Goal: Transaction & Acquisition: Book appointment/travel/reservation

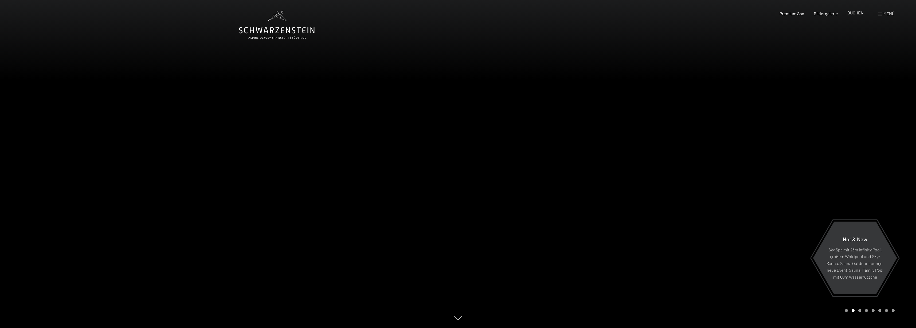
click at [857, 14] on span "BUCHEN" at bounding box center [855, 12] width 16 height 5
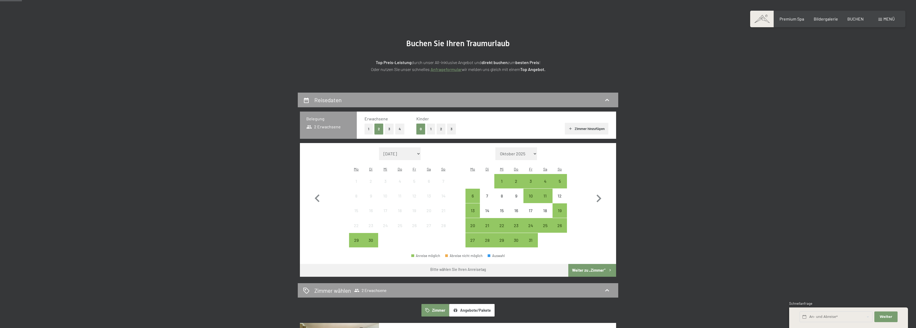
scroll to position [41, 0]
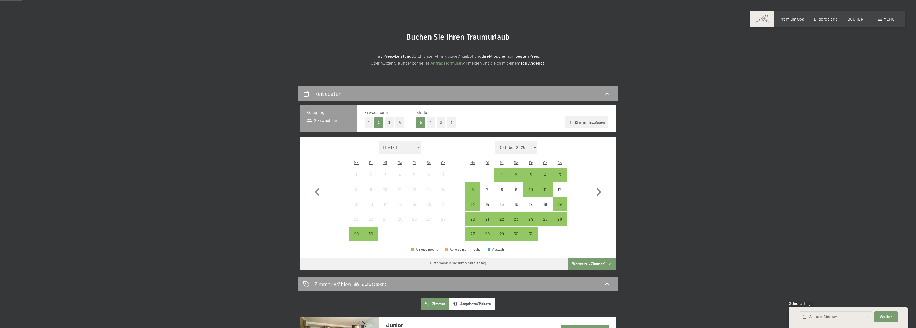
select select "2025-11-01"
select select "2025-12-01"
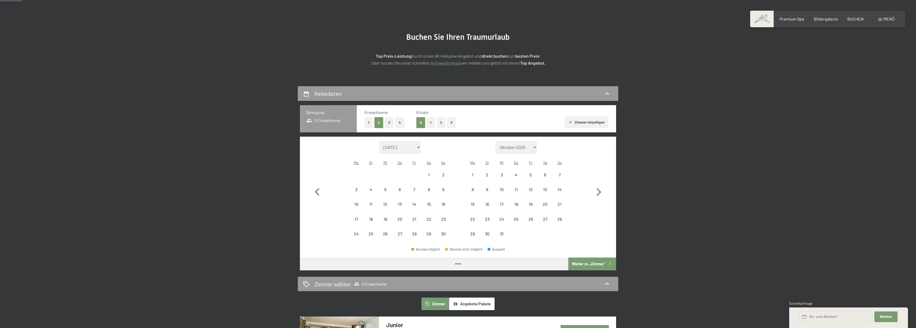
select select "2025-11-01"
select select "2025-12-01"
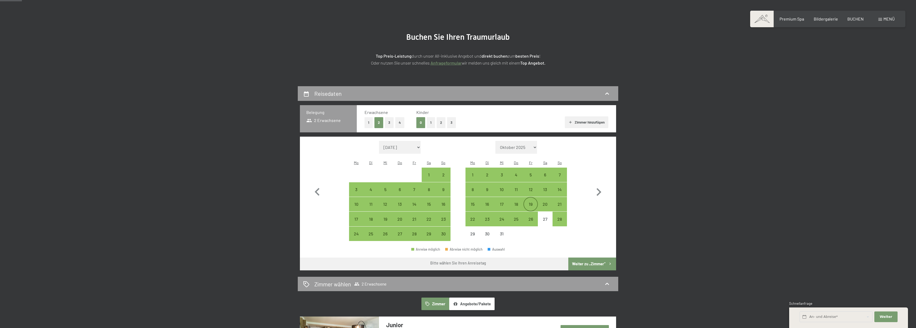
click at [530, 202] on div "19" at bounding box center [530, 208] width 13 height 13
select select "2025-11-01"
select select "2025-12-01"
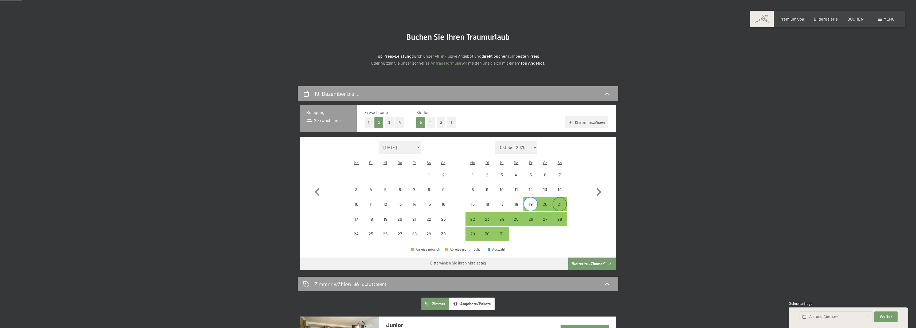
click at [557, 202] on div "21" at bounding box center [559, 208] width 13 height 13
select select "2025-11-01"
select select "2025-12-01"
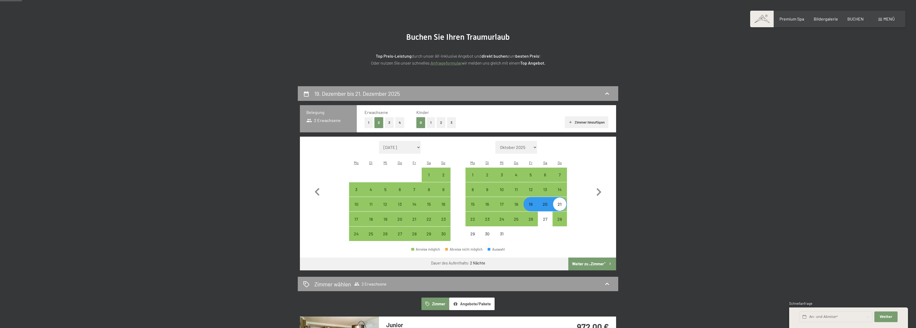
click at [605, 258] on button "Weiter zu „Zimmer“" at bounding box center [592, 264] width 48 height 13
select select "2025-11-01"
select select "2025-12-01"
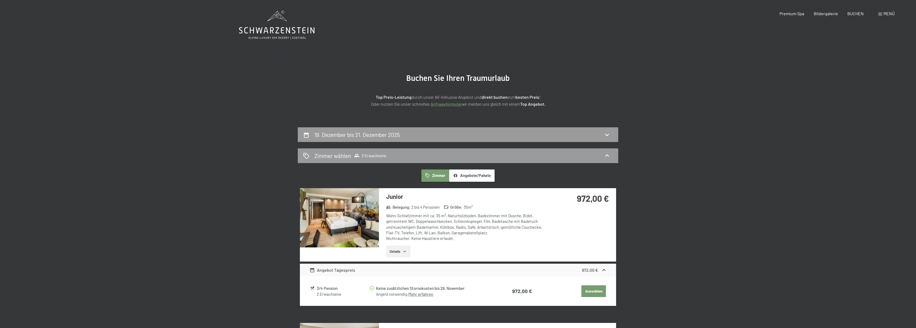
scroll to position [0, 0]
click at [584, 135] on div "19. Dezember bis 21. Dezember 2025" at bounding box center [458, 135] width 310 height 8
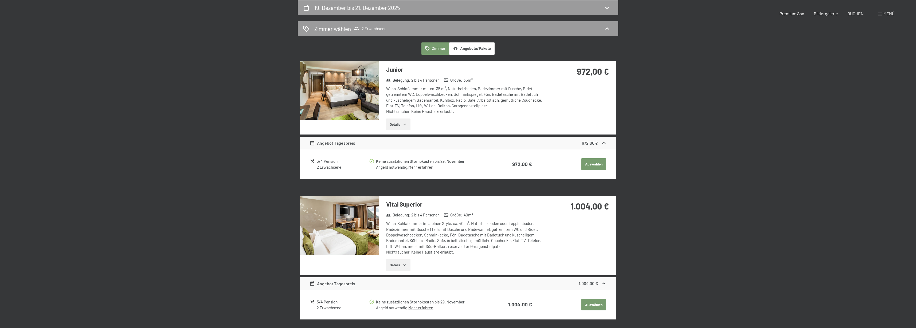
select select "2025-11-01"
select select "2025-12-01"
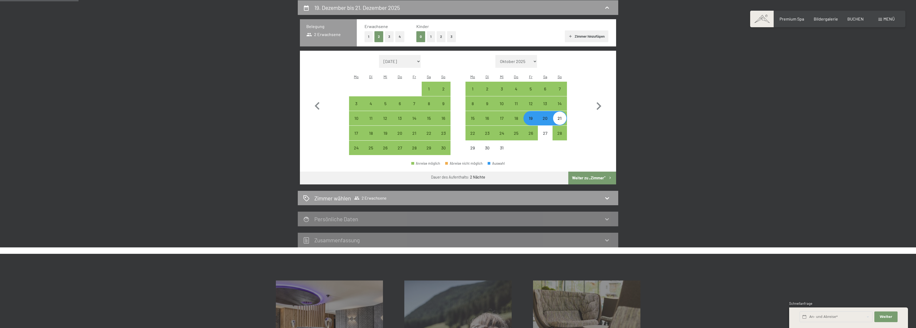
click at [547, 116] on div "20" at bounding box center [544, 122] width 13 height 13
select select "2025-11-01"
select select "2025-12-01"
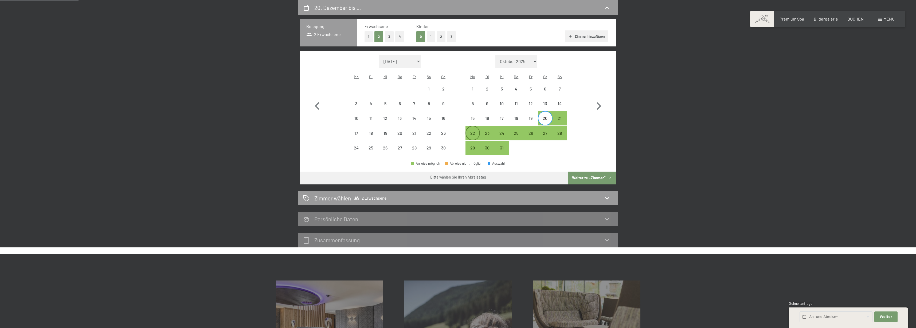
drag, startPoint x: 474, startPoint y: 124, endPoint x: 476, endPoint y: 124, distance: 3.0
click at [474, 131] on div "22" at bounding box center [472, 137] width 13 height 13
select select "2025-11-01"
select select "2025-12-01"
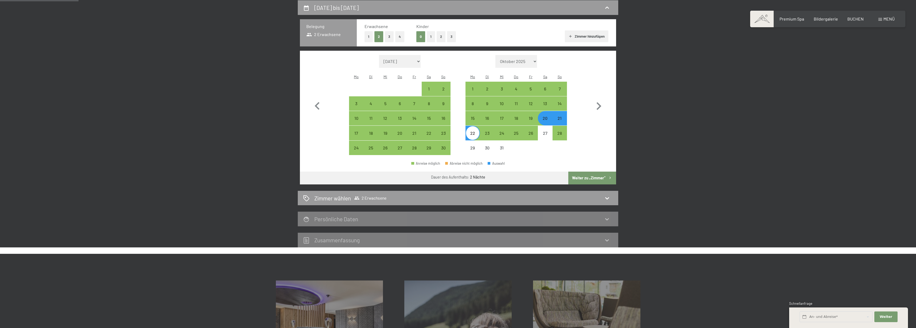
click at [601, 172] on button "Weiter zu „Zimmer“" at bounding box center [592, 178] width 48 height 13
select select "2025-11-01"
select select "2025-12-01"
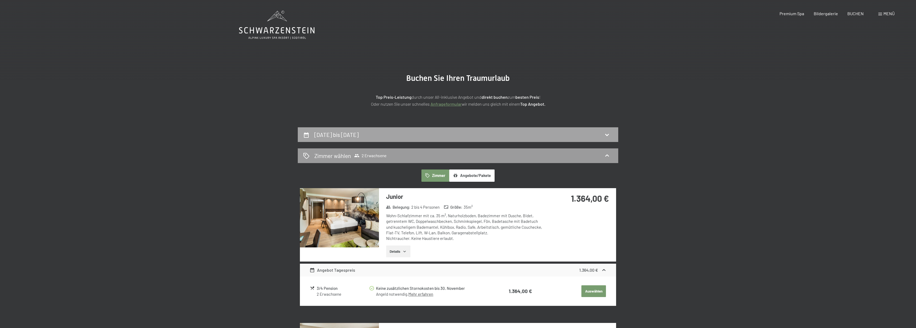
scroll to position [0, 0]
click at [560, 130] on div "20. Dezember bis 22. Dezember 2025" at bounding box center [458, 134] width 321 height 15
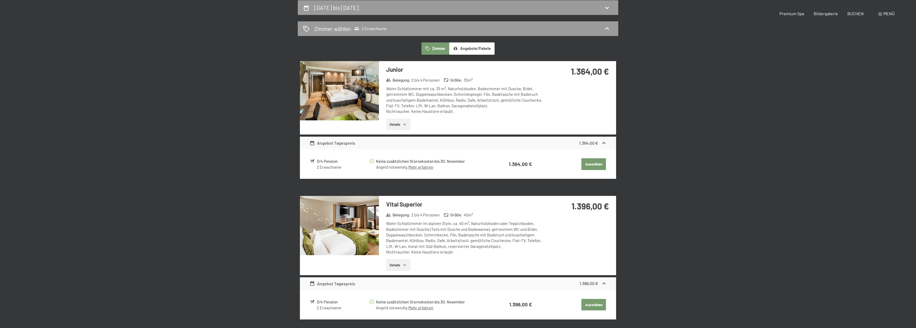
select select "[DATE]"
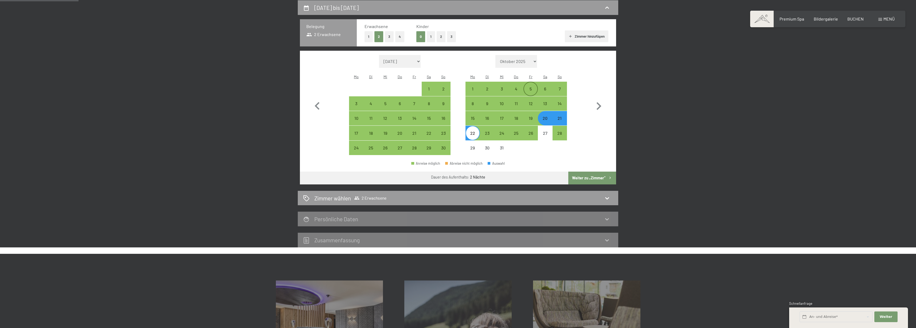
click at [531, 87] on div "5" at bounding box center [530, 93] width 13 height 13
select select "[DATE]"
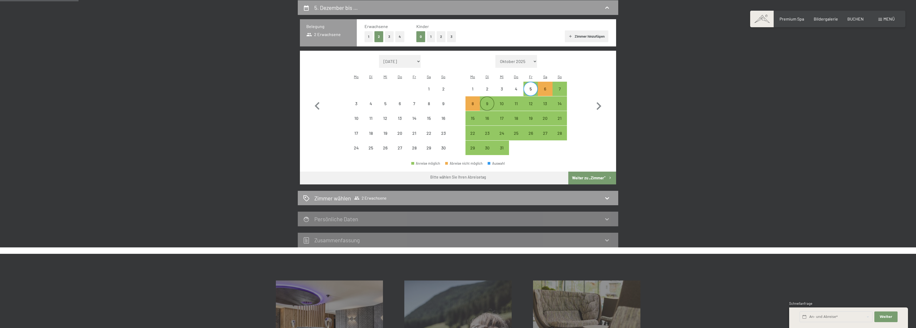
click at [490, 97] on div "9" at bounding box center [486, 103] width 13 height 13
select select "[DATE]"
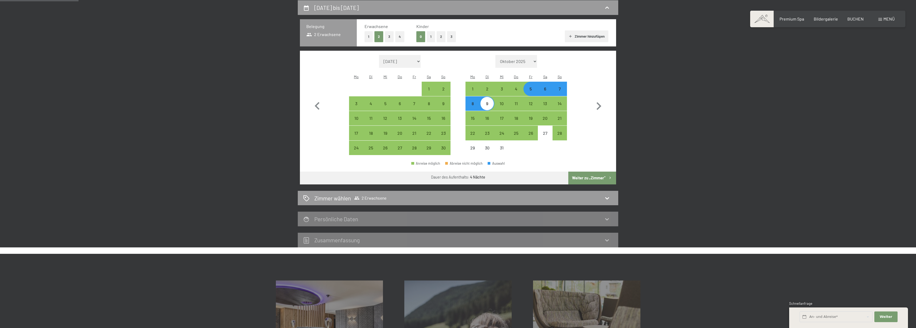
click at [608, 176] on icon "button" at bounding box center [610, 178] width 5 height 5
select select "[DATE]"
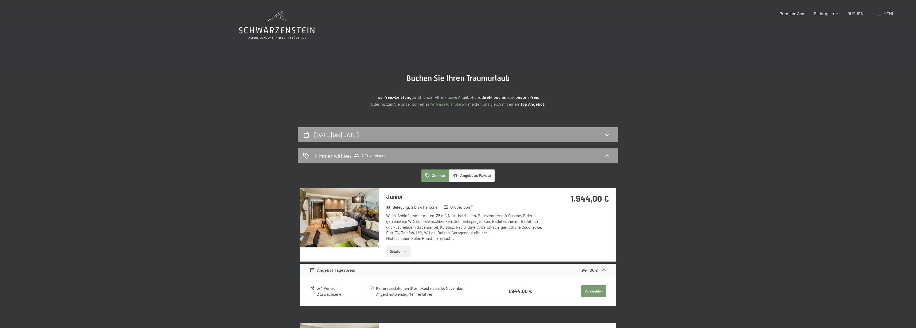
scroll to position [0, 0]
click at [591, 132] on div "5. Dezember bis 9. Dezember 2025" at bounding box center [458, 135] width 310 height 8
select select "[DATE]"
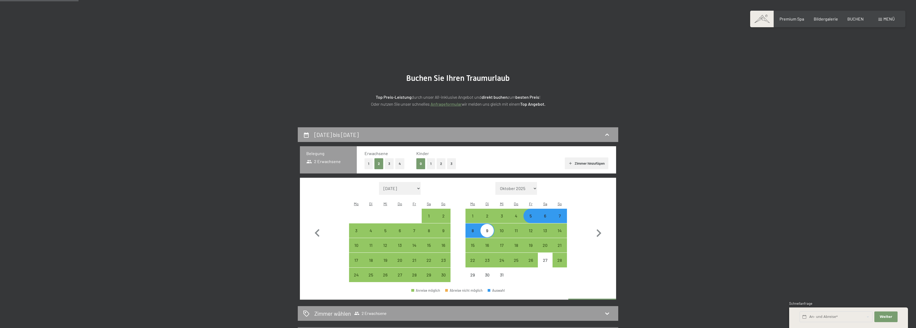
scroll to position [127, 0]
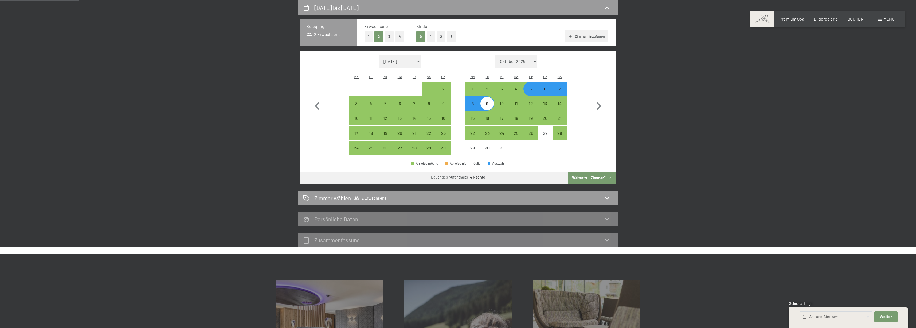
click at [488, 101] on div "9" at bounding box center [486, 107] width 13 height 13
select select "[DATE]"
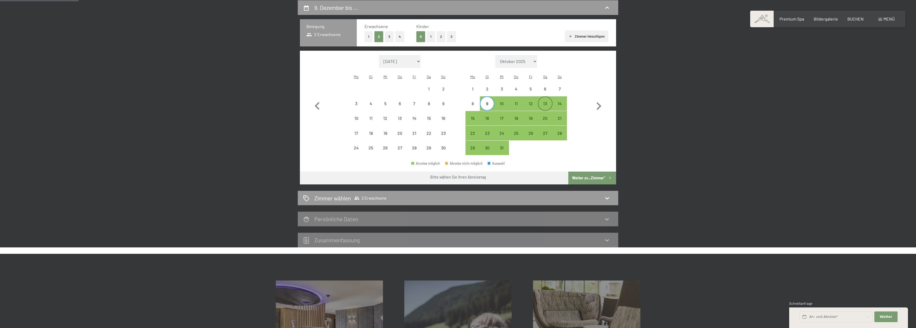
click at [546, 101] on div "13" at bounding box center [544, 107] width 13 height 13
select select "[DATE]"
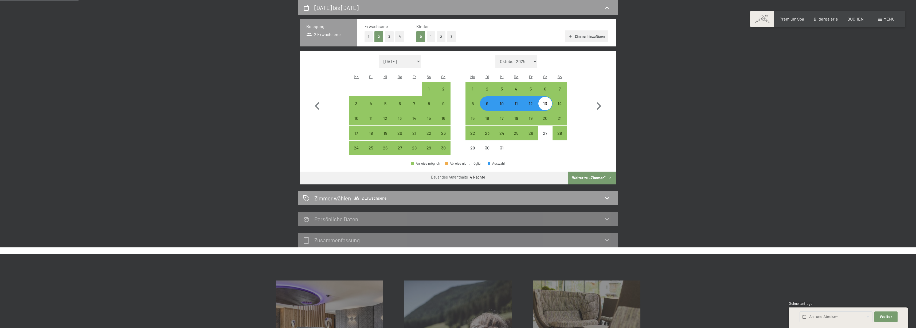
click at [601, 172] on button "Weiter zu „Zimmer“" at bounding box center [592, 178] width 48 height 13
select select "[DATE]"
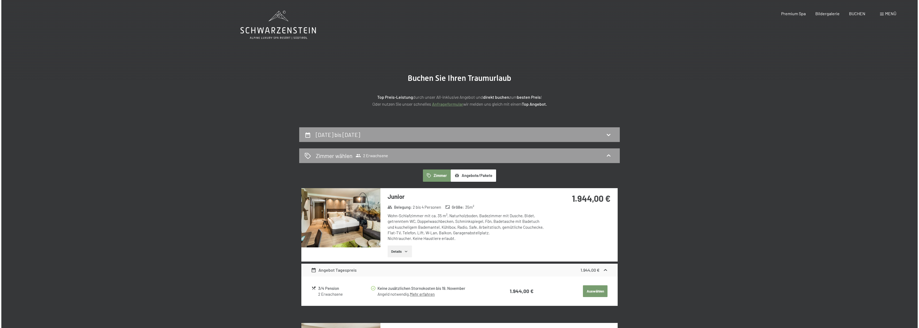
scroll to position [0, 0]
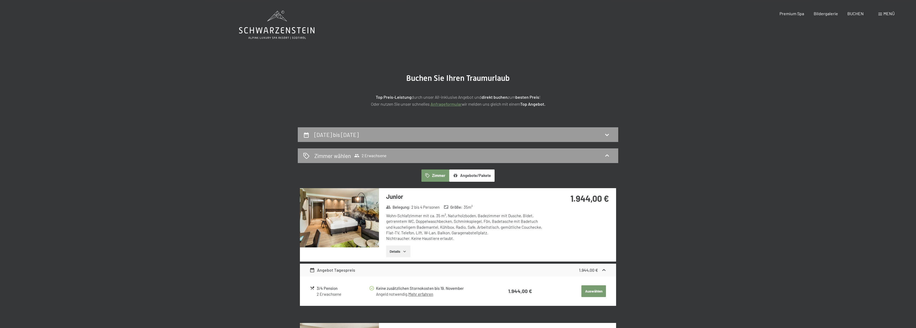
click at [881, 14] on span at bounding box center [880, 14] width 4 height 3
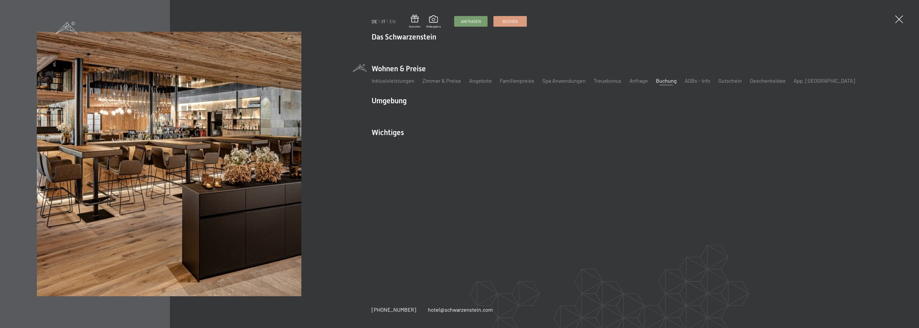
click at [383, 21] on link "IT" at bounding box center [383, 21] width 4 height 6
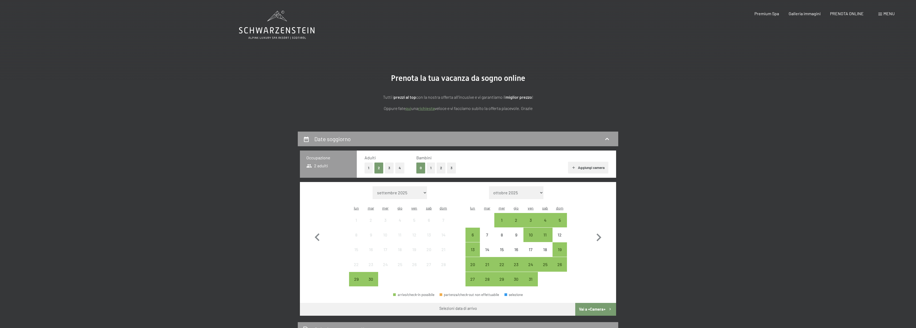
click at [885, 14] on span "Menu" at bounding box center [889, 13] width 11 height 5
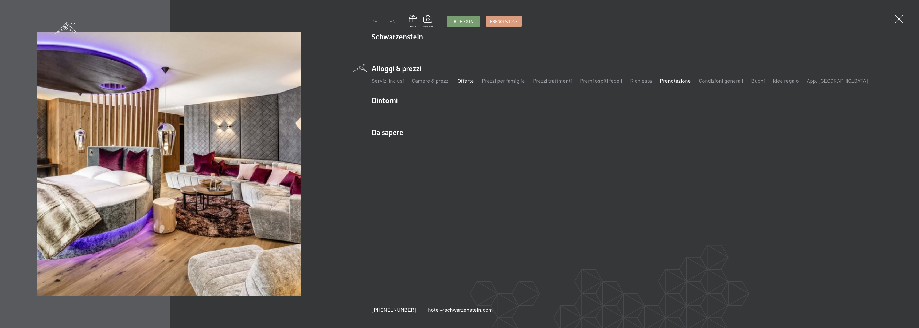
click at [458, 81] on link "Offerte" at bounding box center [466, 80] width 16 height 6
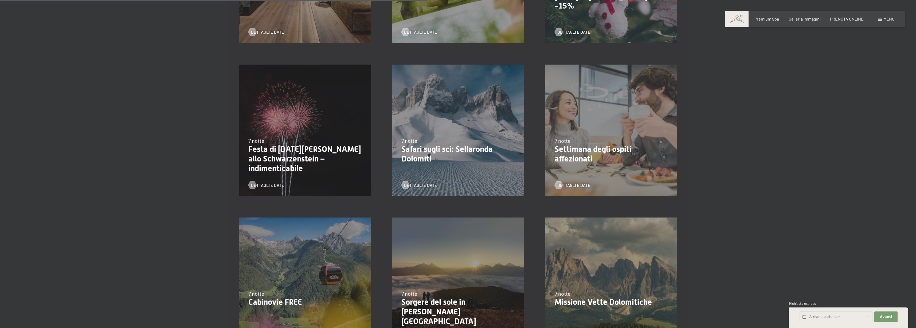
scroll to position [579, 0]
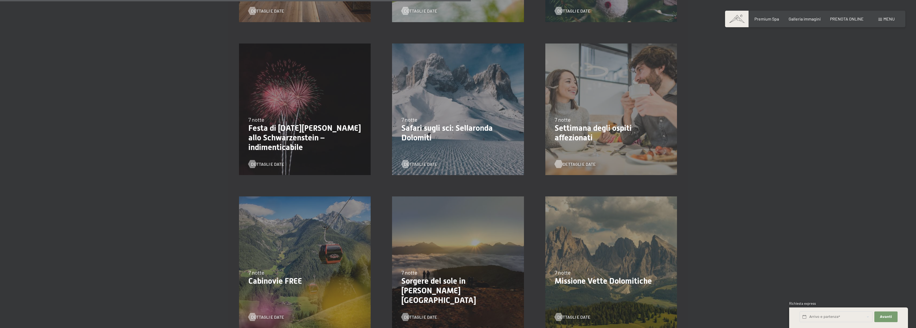
click at [577, 162] on span "Dettagli e Date" at bounding box center [579, 164] width 33 height 6
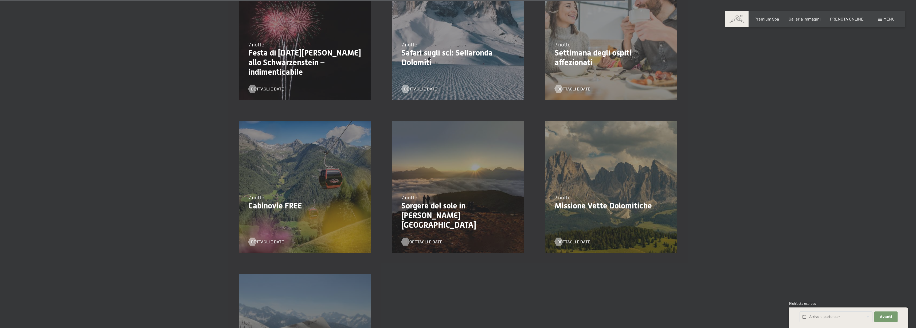
scroll to position [768, 0]
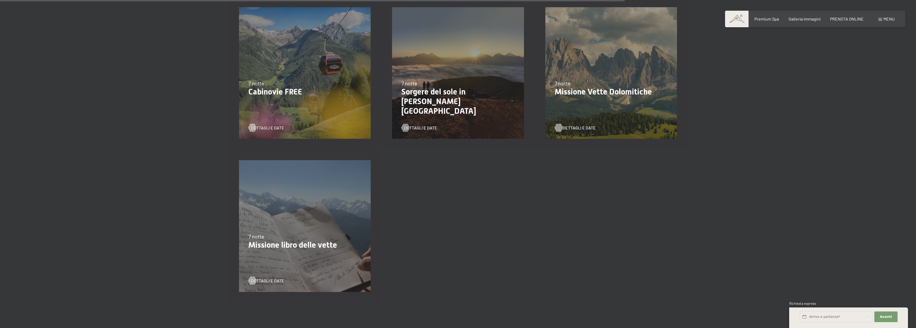
click at [573, 127] on span "Dettagli e Date" at bounding box center [579, 128] width 33 height 6
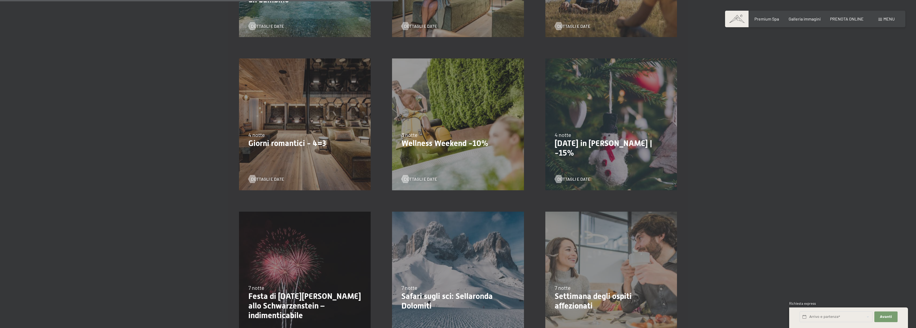
scroll to position [490, 0]
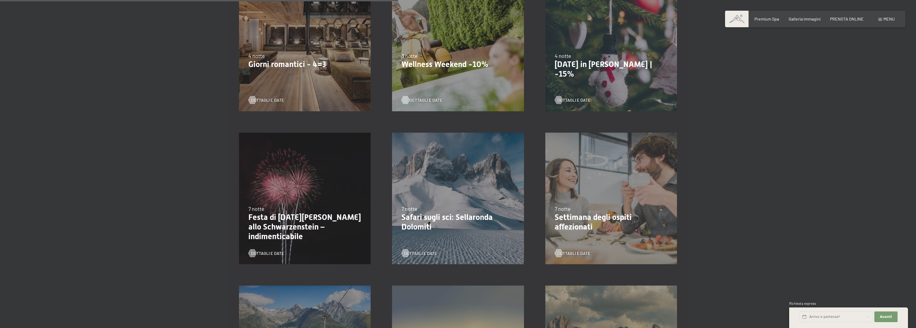
click at [417, 99] on span "Dettagli e Date" at bounding box center [425, 100] width 33 height 6
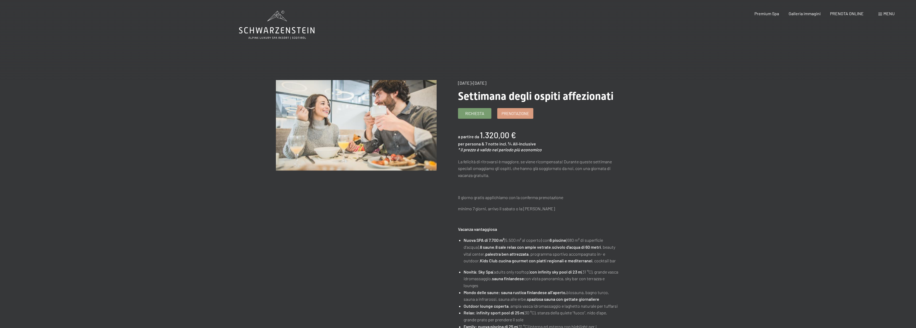
scroll to position [0, 0]
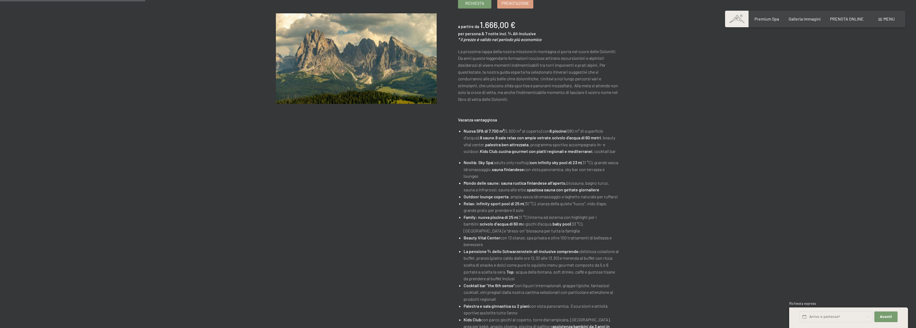
scroll to position [163, 0]
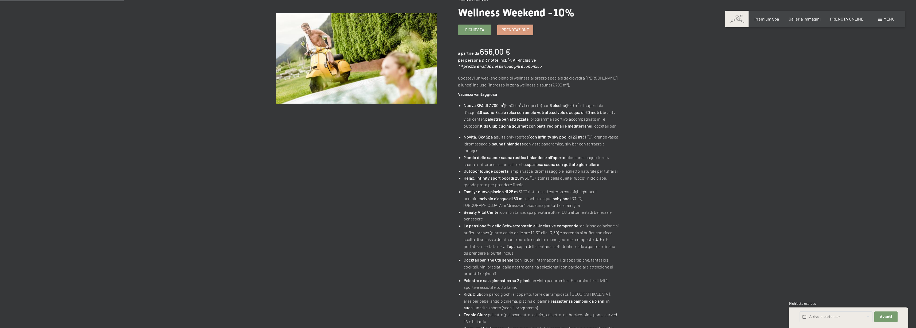
scroll to position [46, 0]
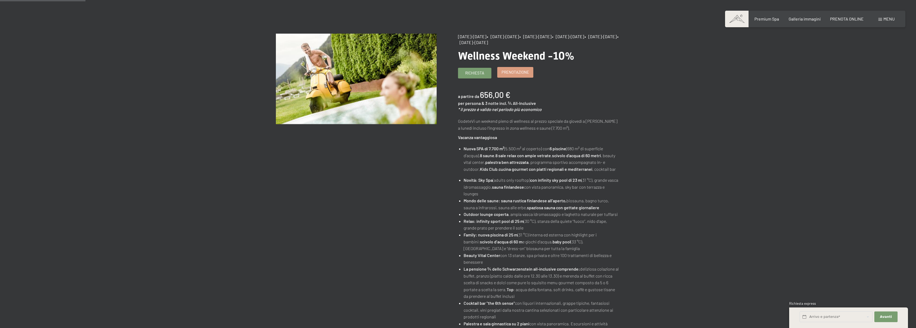
click at [507, 74] on span "Prenotazione" at bounding box center [516, 72] width 28 height 6
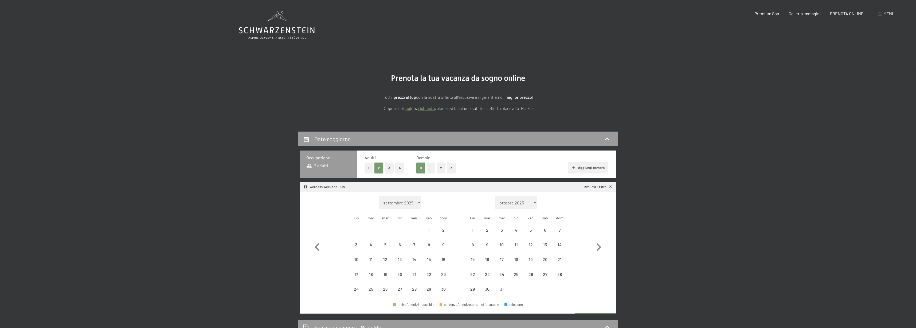
select select "[DATE]"
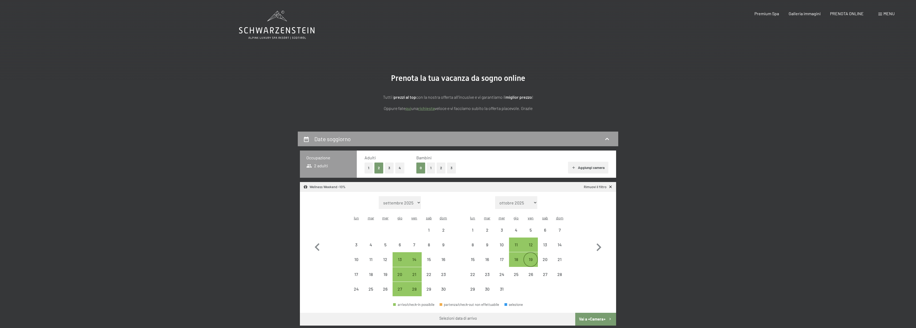
click at [533, 257] on div "19" at bounding box center [530, 263] width 13 height 13
select select "[DATE]"
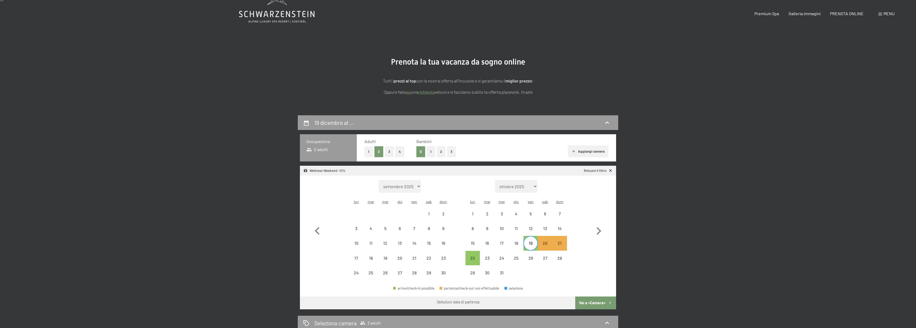
scroll to position [36, 0]
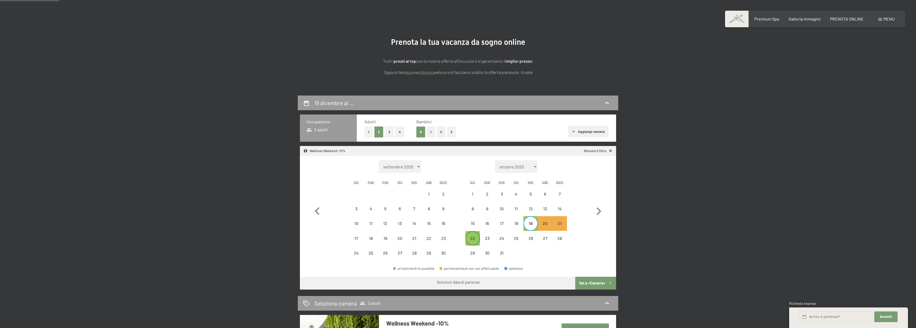
drag, startPoint x: 472, startPoint y: 234, endPoint x: 477, endPoint y: 234, distance: 4.5
click at [472, 236] on div "22" at bounding box center [472, 242] width 13 height 13
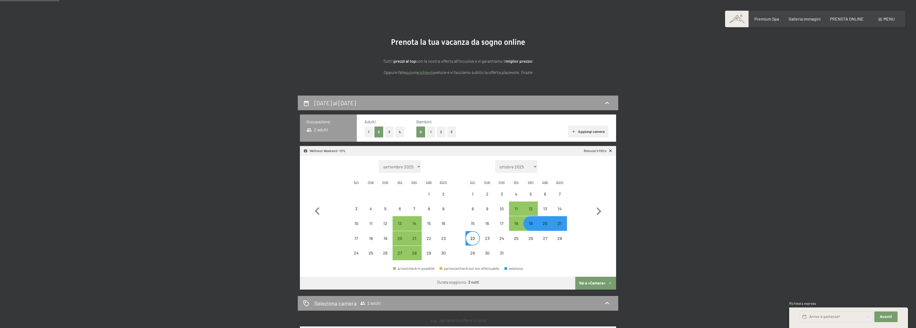
select select "[DATE]"
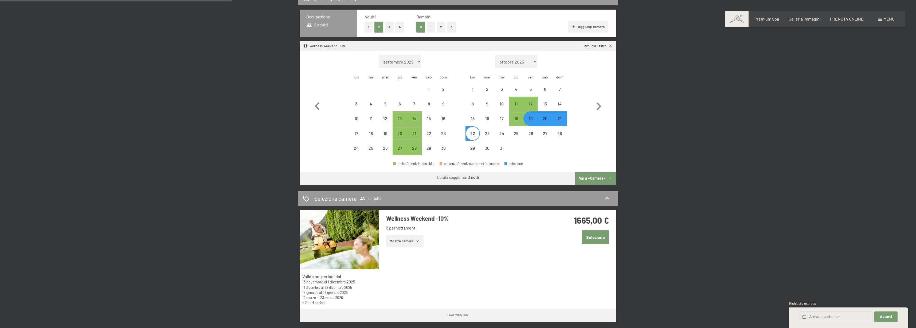
scroll to position [166, 0]
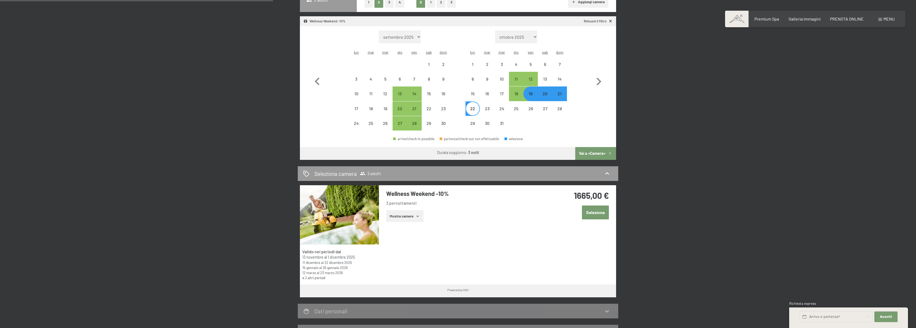
click at [403, 212] on button "Mostra camere" at bounding box center [404, 216] width 37 height 12
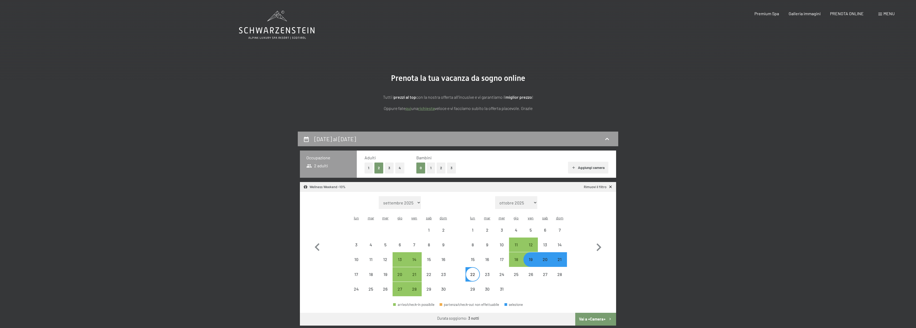
scroll to position [0, 0]
click at [281, 26] on icon at bounding box center [277, 25] width 76 height 29
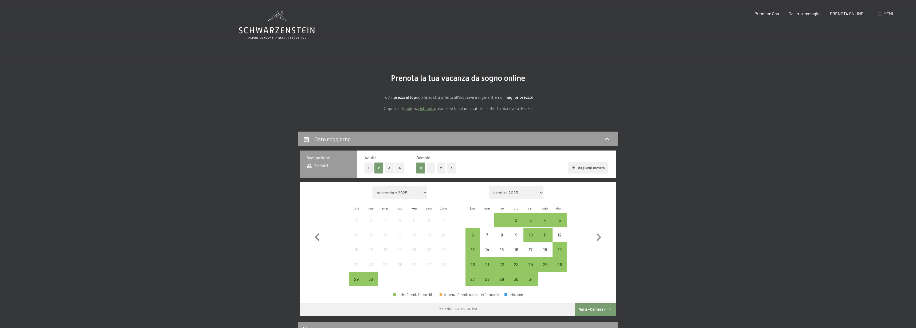
select select "[DATE]"
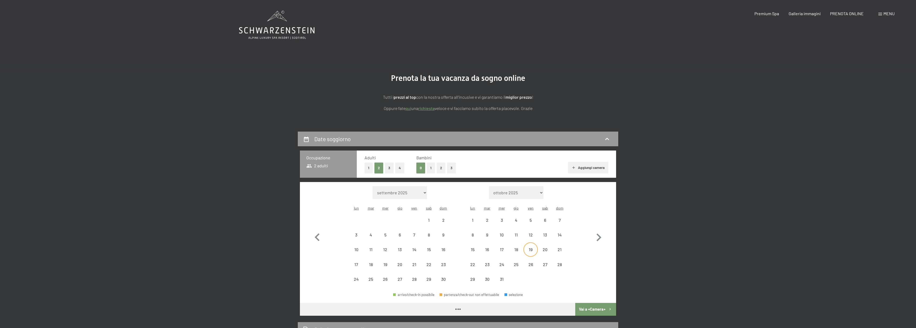
select select "[DATE]"
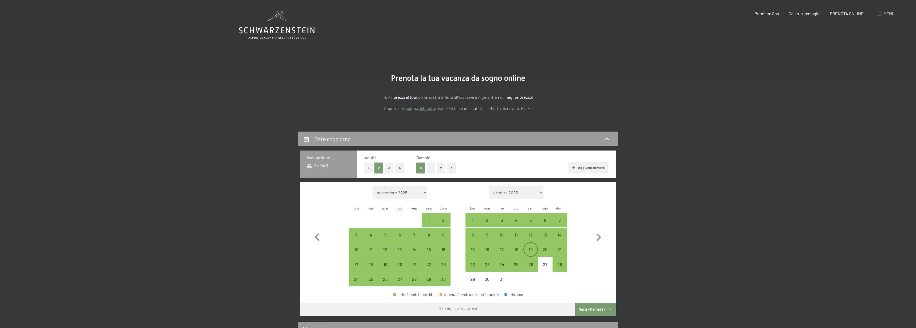
click at [528, 248] on div "19" at bounding box center [530, 254] width 13 height 13
select select "[DATE]"
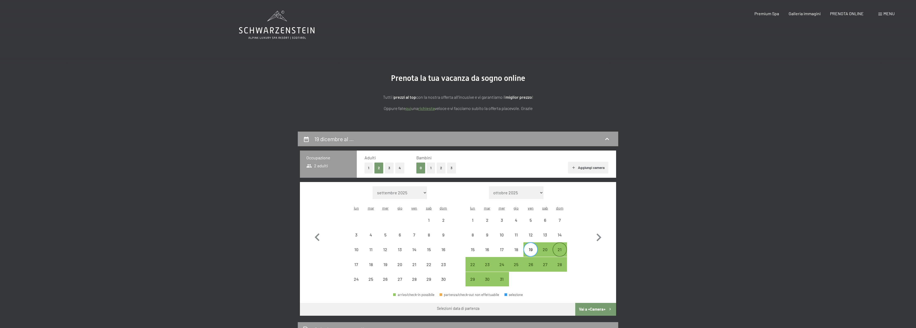
click at [564, 248] on div "21" at bounding box center [559, 254] width 13 height 13
select select "[DATE]"
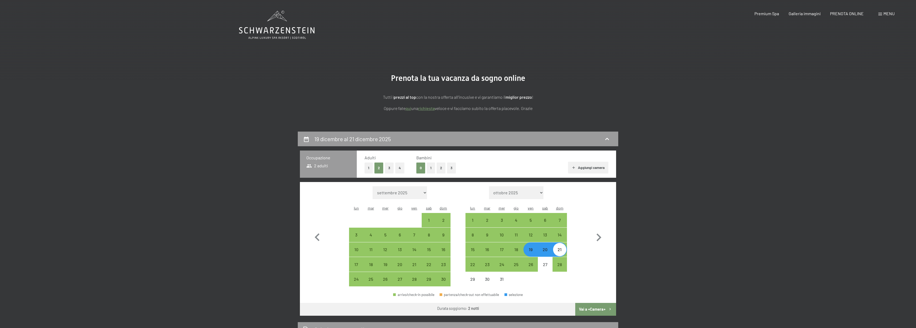
click at [607, 303] on button "Vai a «Camera»" at bounding box center [595, 309] width 41 height 13
select select "[DATE]"
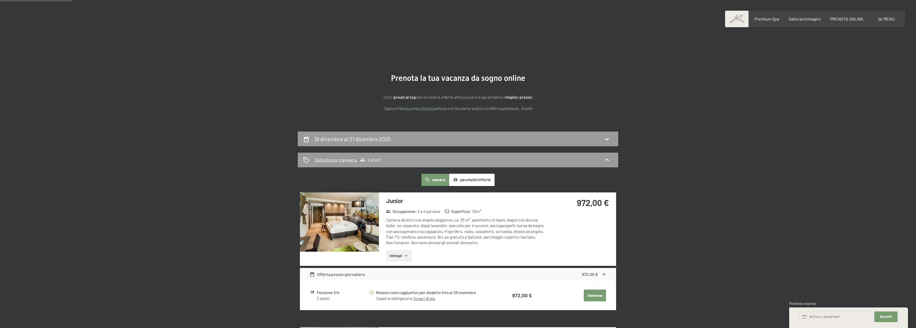
scroll to position [131, 0]
